Goal: Find contact information: Find contact information

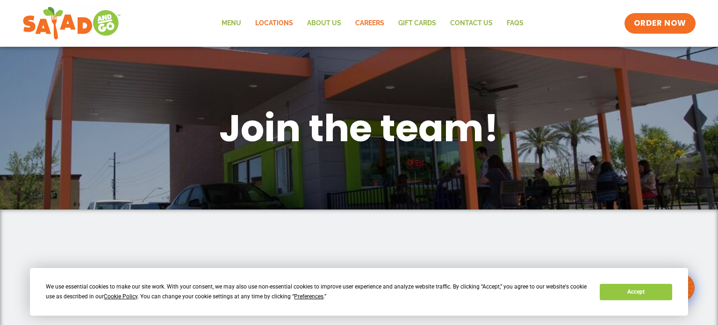
click at [261, 27] on link "Locations" at bounding box center [274, 24] width 52 height 22
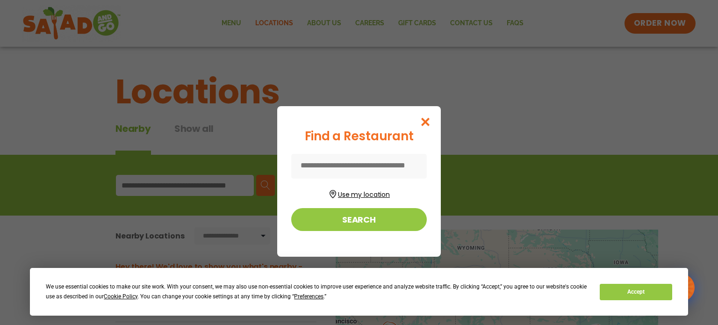
click at [333, 194] on button "Use my location" at bounding box center [359, 193] width 136 height 13
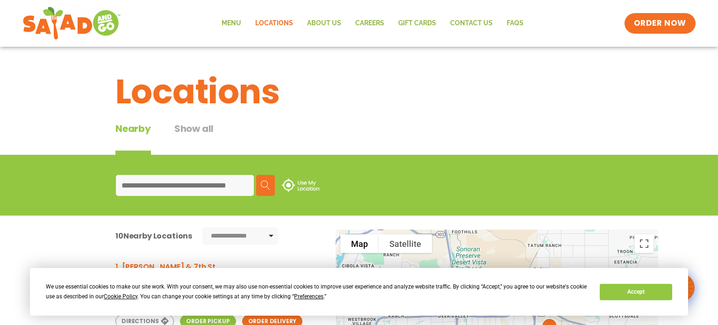
click at [315, 187] on img at bounding box center [300, 185] width 37 height 13
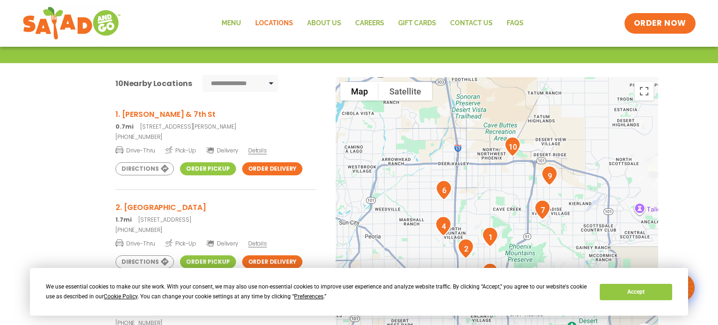
scroll to position [154, 0]
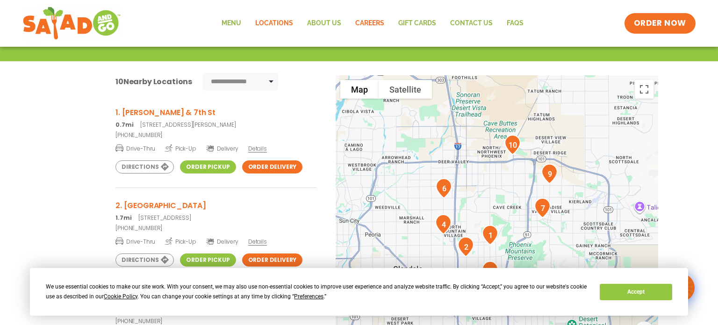
click at [362, 22] on link "Careers" at bounding box center [369, 24] width 43 height 22
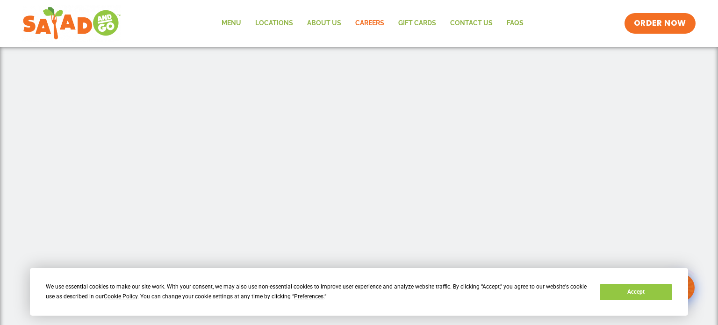
scroll to position [167, 0]
click at [269, 20] on link "Locations" at bounding box center [274, 24] width 52 height 22
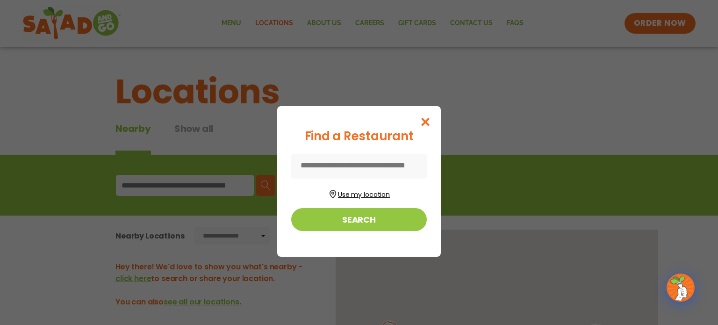
click at [347, 194] on button "Use my location" at bounding box center [359, 193] width 136 height 13
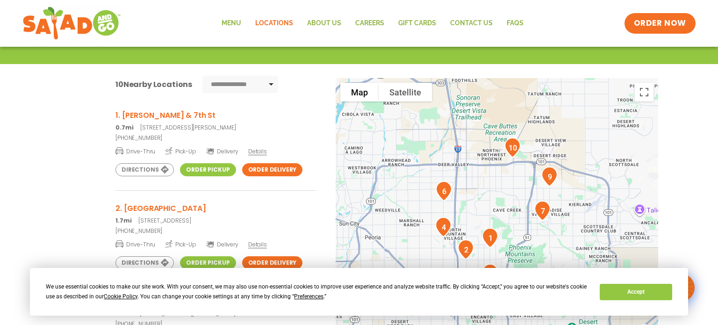
scroll to position [154, 0]
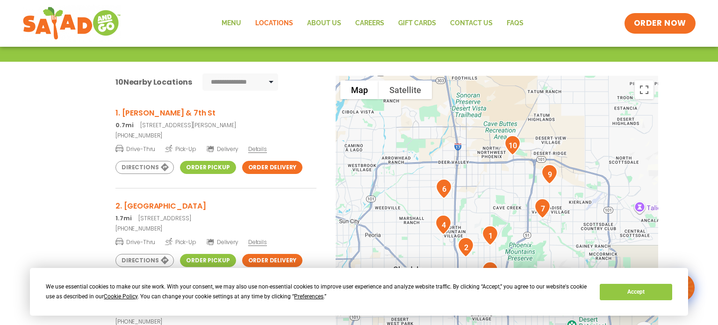
click at [42, 189] on div "**********" at bounding box center [359, 242] width 718 height 360
click at [257, 151] on span "Details" at bounding box center [257, 149] width 19 height 8
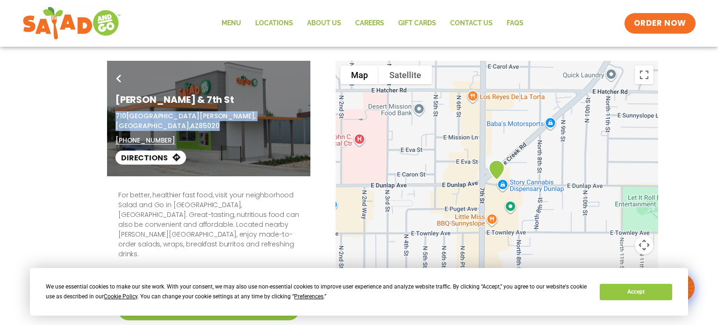
drag, startPoint x: 115, startPoint y: 114, endPoint x: 261, endPoint y: 113, distance: 145.5
click at [261, 113] on p "710 East Dunlap Avenue, Phoenix, AZ 85020" at bounding box center [209, 121] width 187 height 20
copy p "710 East Dunlap Avenue, Phoenix, AZ 85020"
click at [374, 22] on link "Careers" at bounding box center [369, 24] width 43 height 22
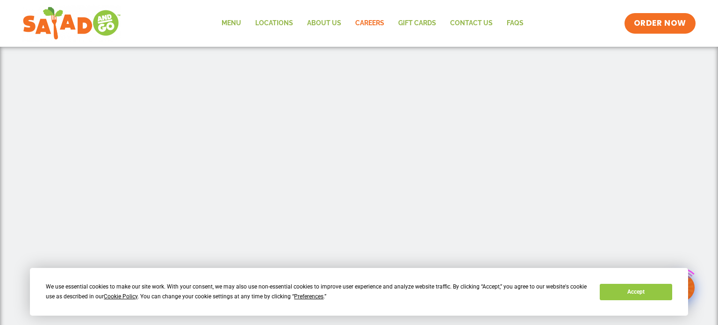
scroll to position [294, 0]
click at [125, 170] on div at bounding box center [359, 143] width 533 height 400
